Goal: Task Accomplishment & Management: Use online tool/utility

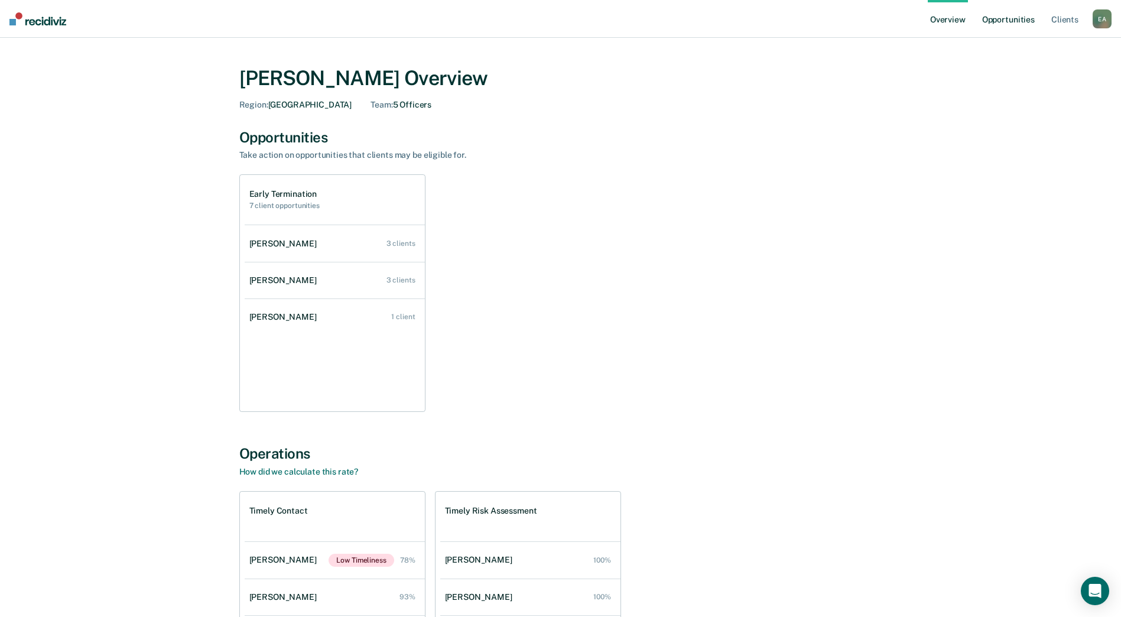
click at [1024, 20] on link "Opportunities" at bounding box center [1008, 19] width 57 height 38
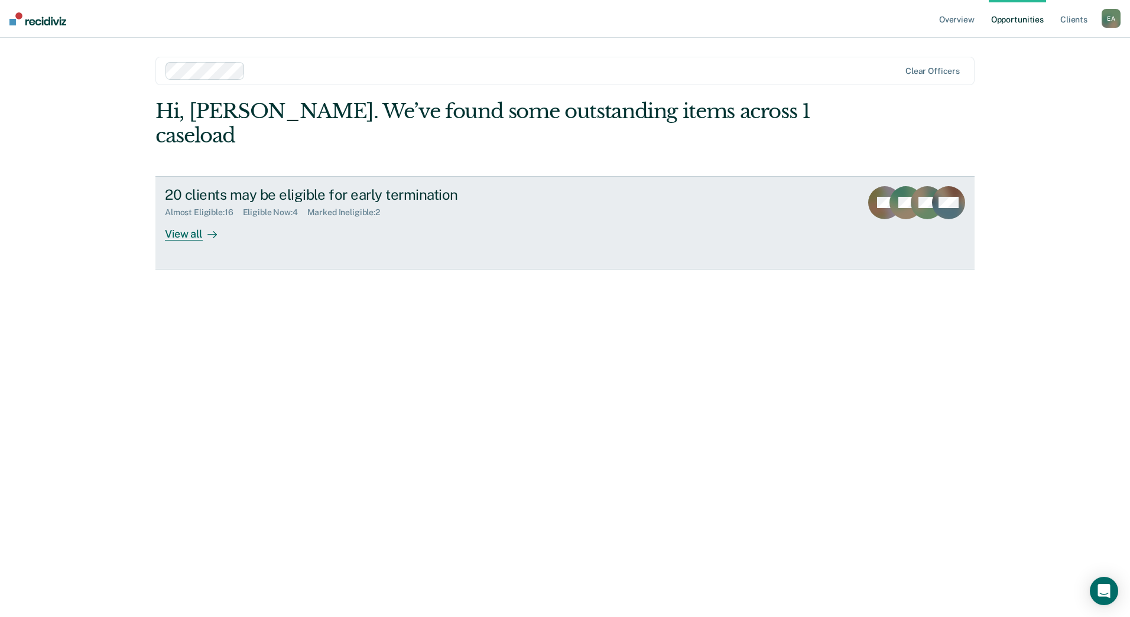
click at [193, 217] on div "View all" at bounding box center [198, 228] width 66 height 23
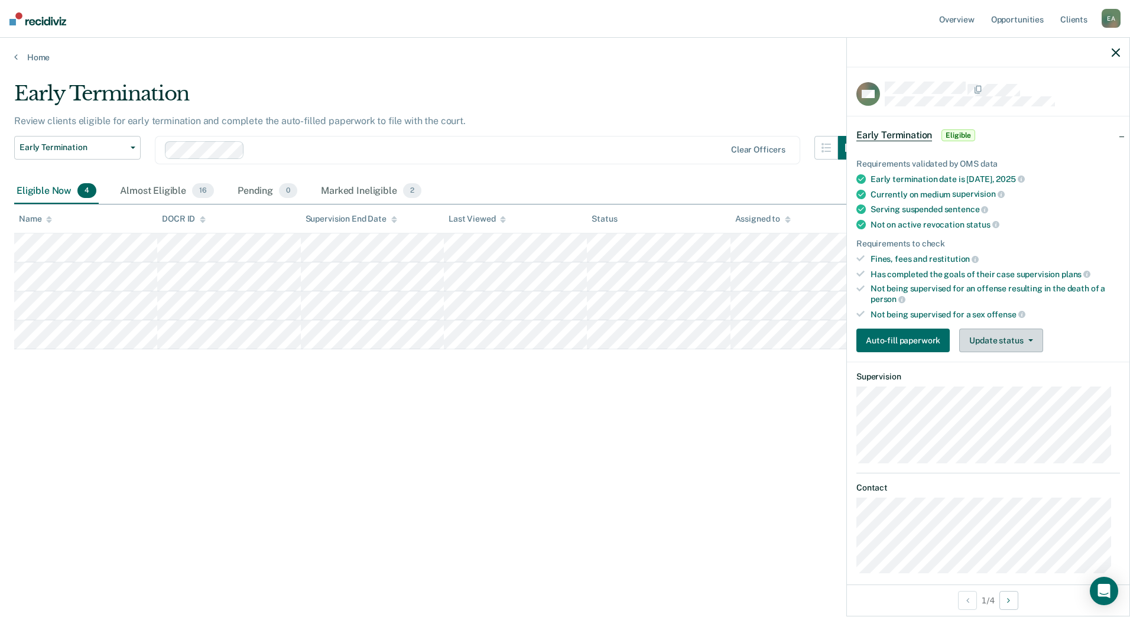
click at [983, 337] on button "Update status" at bounding box center [1000, 341] width 83 height 24
click at [987, 388] on button "Mark Ineligible" at bounding box center [1016, 387] width 114 height 19
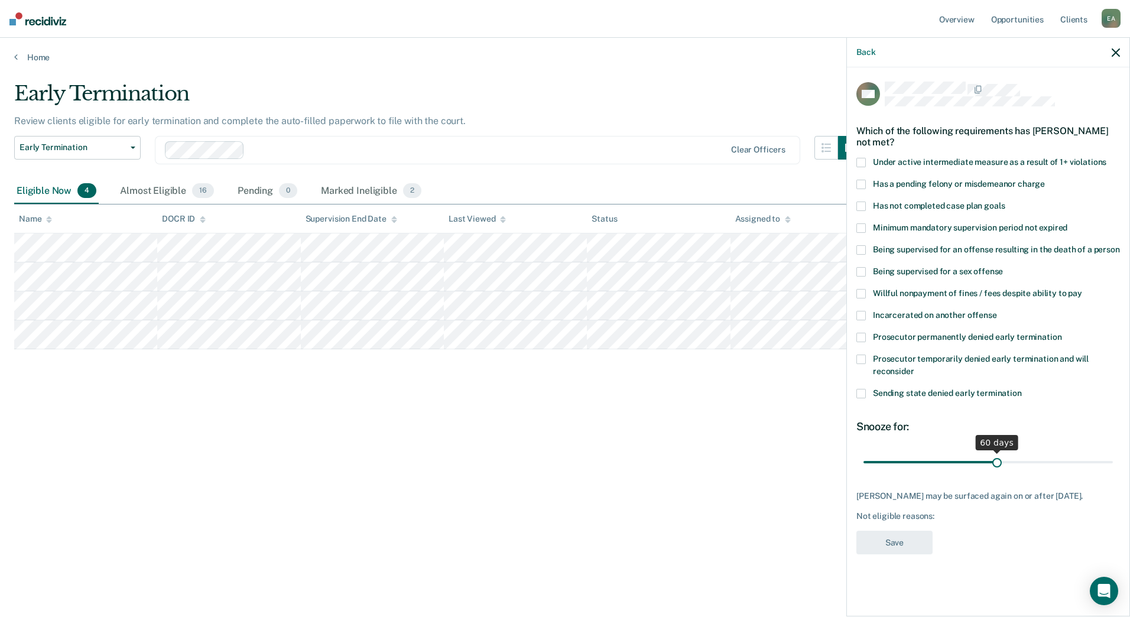
drag, startPoint x: 932, startPoint y: 462, endPoint x: 997, endPoint y: 453, distance: 65.6
type input "60"
click at [997, 453] on input "range" at bounding box center [987, 461] width 249 height 21
click at [860, 358] on span at bounding box center [860, 359] width 9 height 9
click at [899, 541] on button "Save" at bounding box center [894, 543] width 76 height 24
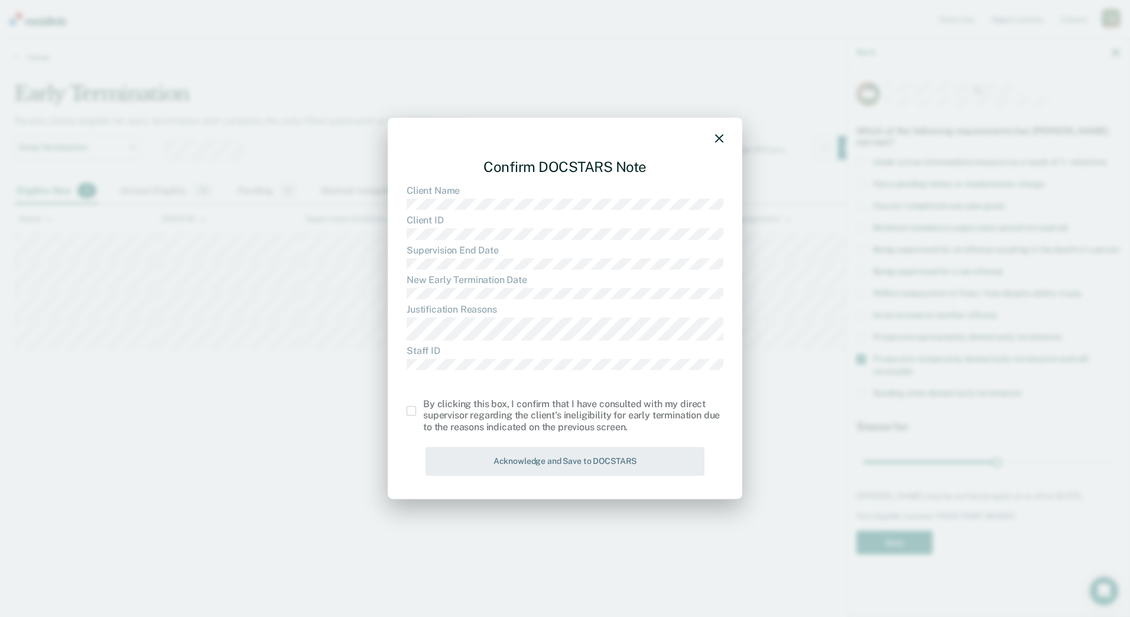
click at [414, 408] on span at bounding box center [411, 410] width 9 height 9
click at [423, 406] on input "checkbox" at bounding box center [423, 406] width 0 height 0
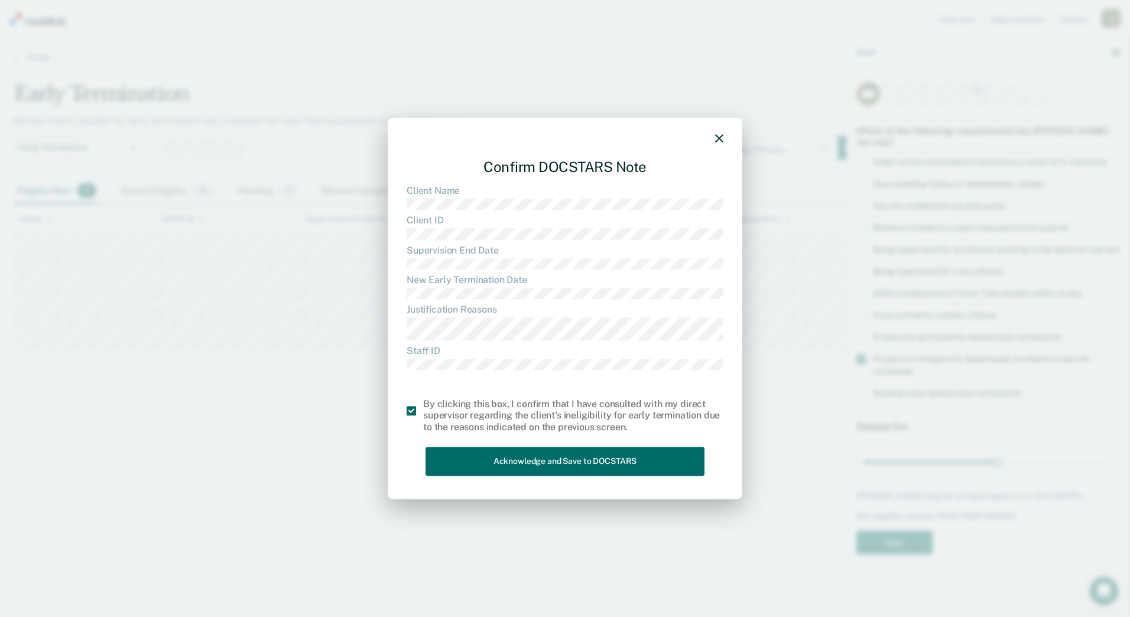
click at [486, 444] on div "Confirm DOCSTARS Note Client Name Client ID Supervision End Date New Early Term…" at bounding box center [565, 315] width 317 height 332
click at [490, 461] on button "Acknowledge and Save to DOCSTARS" at bounding box center [564, 461] width 279 height 29
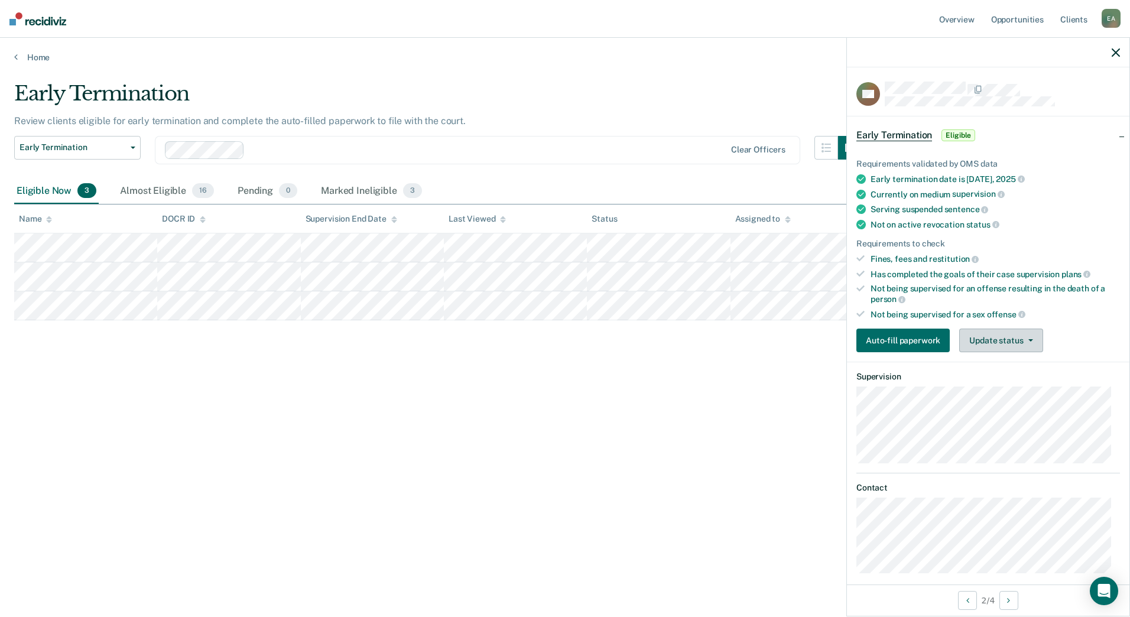
click at [1025, 333] on button "Update status" at bounding box center [1000, 341] width 83 height 24
click at [993, 388] on button "Mark Ineligible" at bounding box center [1016, 387] width 114 height 19
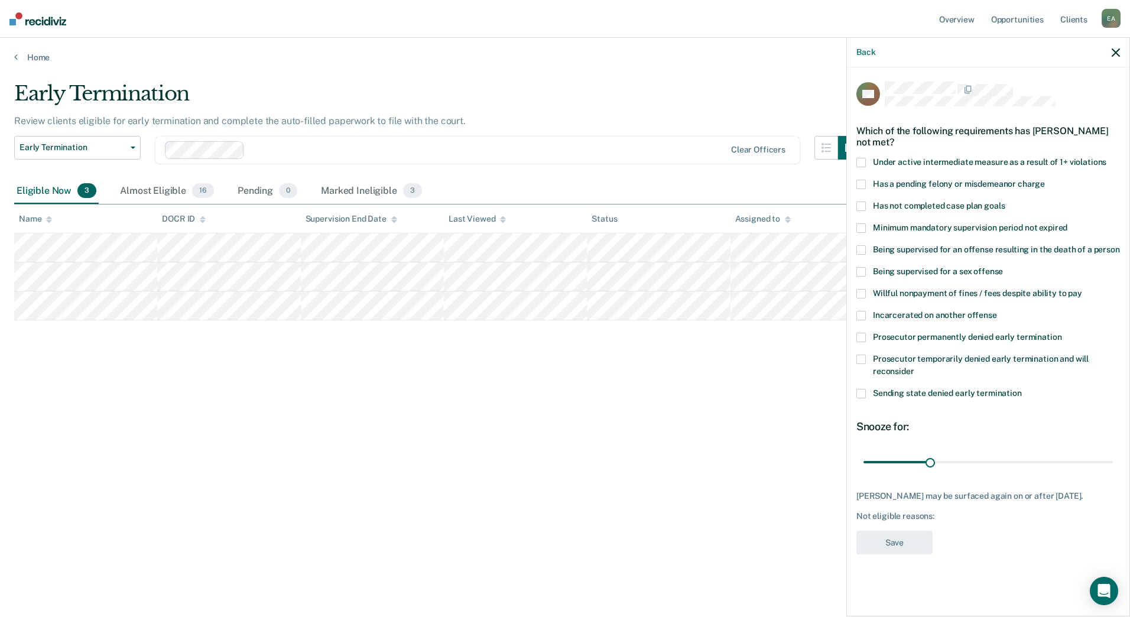
click at [864, 358] on span at bounding box center [860, 359] width 9 height 9
drag, startPoint x: 930, startPoint y: 460, endPoint x: 995, endPoint y: 462, distance: 65.0
type input "60"
click at [995, 462] on input "range" at bounding box center [987, 461] width 249 height 21
click at [901, 545] on button "Save" at bounding box center [894, 543] width 76 height 24
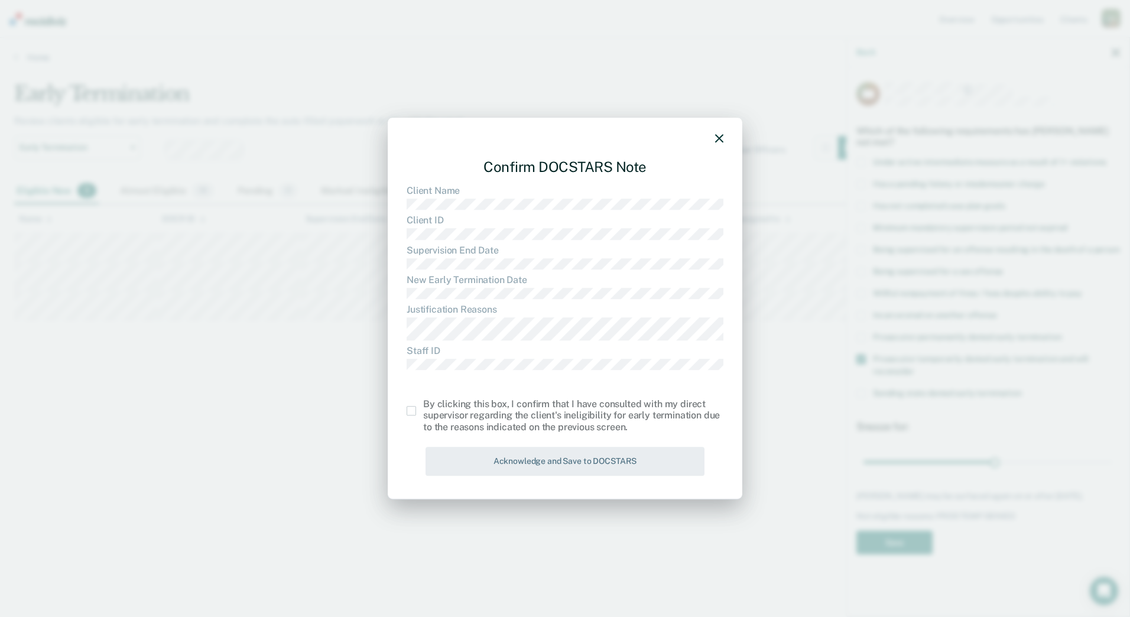
click at [410, 410] on span at bounding box center [411, 410] width 9 height 9
click at [423, 406] on input "checkbox" at bounding box center [423, 406] width 0 height 0
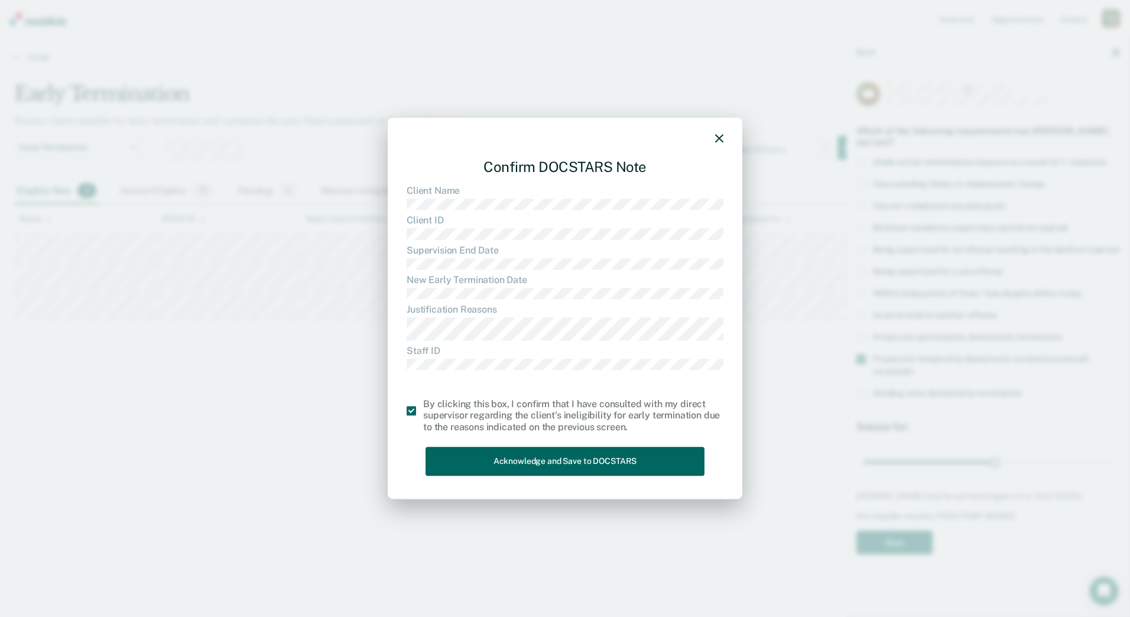
click at [484, 469] on button "Acknowledge and Save to DOCSTARS" at bounding box center [564, 461] width 279 height 29
